Goal: Task Accomplishment & Management: Manage account settings

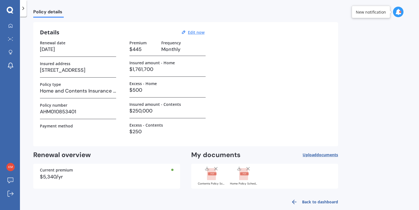
scroll to position [23, 0]
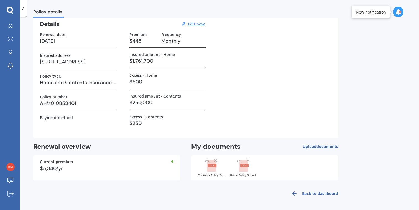
click at [327, 194] on link "Back to dashboard" at bounding box center [312, 193] width 50 height 13
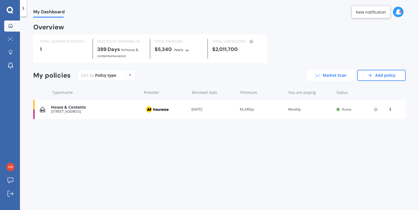
click at [325, 75] on link "Market Scan" at bounding box center [330, 75] width 48 height 11
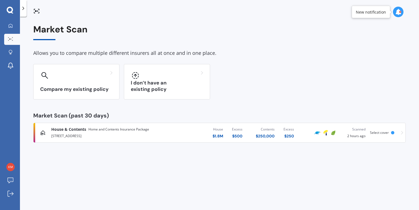
click at [36, 11] on icon at bounding box center [36, 11] width 2 height 2
click at [10, 65] on icon at bounding box center [10, 65] width 7 height 7
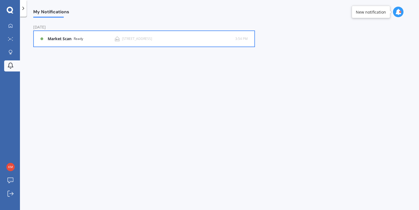
click at [65, 38] on b "Market Scan" at bounding box center [61, 39] width 26 height 5
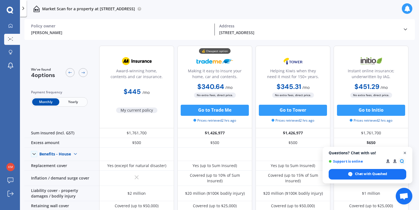
click at [404, 152] on span "Open chat" at bounding box center [404, 152] width 7 height 7
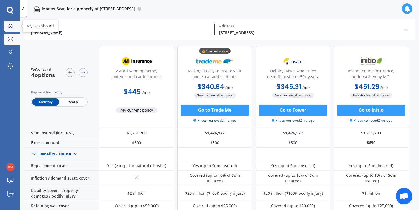
click at [10, 25] on icon at bounding box center [10, 26] width 4 height 4
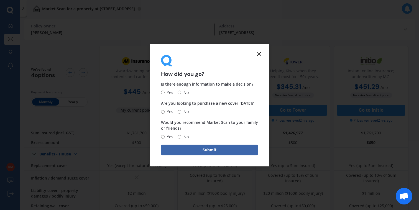
click at [163, 92] on input "Yes" at bounding box center [163, 93] width 4 height 4
radio input "true"
click at [177, 112] on input "No" at bounding box center [179, 112] width 4 height 4
radio input "true"
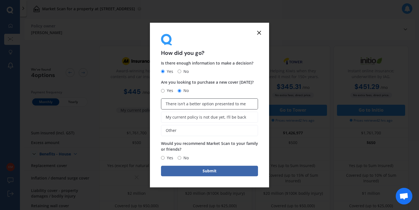
click at [179, 105] on span "There isn’t a better option presented to me" at bounding box center [206, 104] width 80 height 5
click at [0, 0] on input "There isn’t a better option presented to me" at bounding box center [0, 0] width 0 height 0
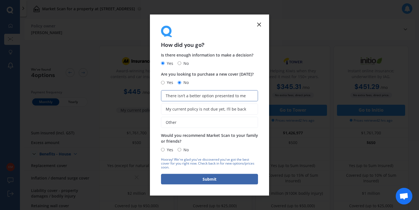
click at [164, 149] on input "Yes" at bounding box center [163, 150] width 4 height 4
radio input "true"
click at [198, 178] on button "Submit" at bounding box center [209, 179] width 97 height 11
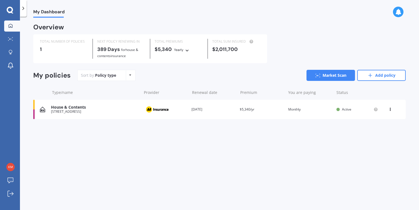
click at [389, 109] on icon at bounding box center [390, 108] width 4 height 3
click at [374, 121] on div "View policy" at bounding box center [377, 119] width 55 height 11
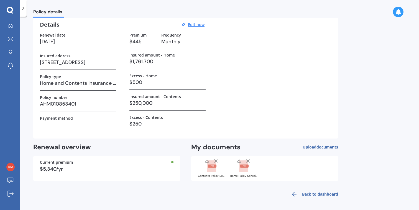
scroll to position [23, 0]
click at [202, 27] on div "Details Edit now" at bounding box center [123, 23] width 166 height 7
click at [200, 25] on u "Edit now" at bounding box center [196, 23] width 17 height 5
select select "28"
select select "09"
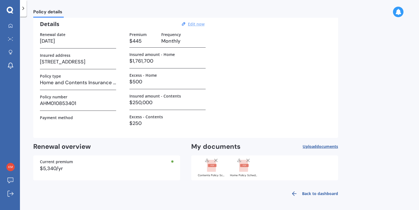
select select "2026"
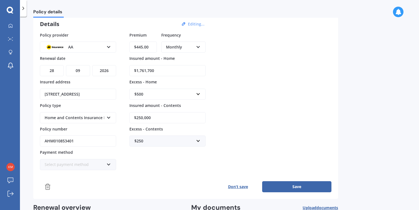
click at [158, 115] on input "$250,000" at bounding box center [167, 117] width 76 height 11
type input "$2"
type input "$500,000"
click at [259, 134] on div "Policy provider AA AA AMI AMP ANZ ASB Ando BNZ Co-Operative Bank FMG Initio Kiw…" at bounding box center [185, 101] width 291 height 138
click at [288, 182] on button "Save" at bounding box center [296, 186] width 69 height 11
